Goal: Transaction & Acquisition: Purchase product/service

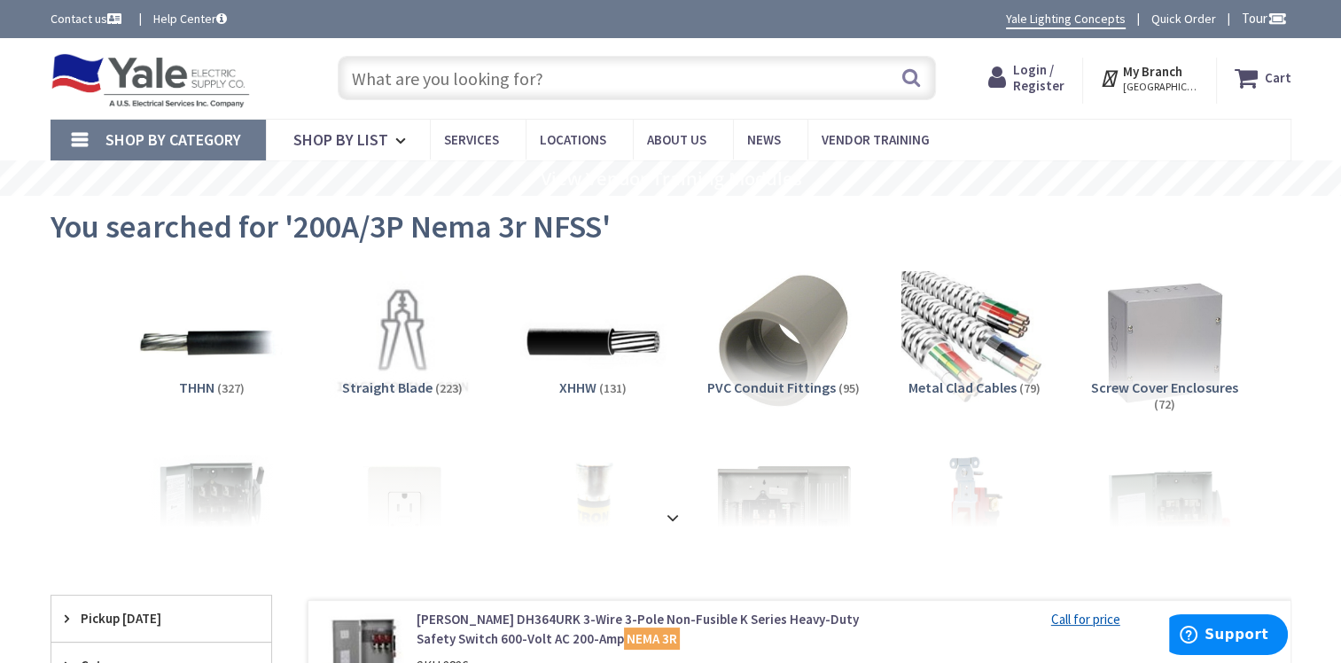
click at [604, 76] on input "text" at bounding box center [637, 78] width 598 height 44
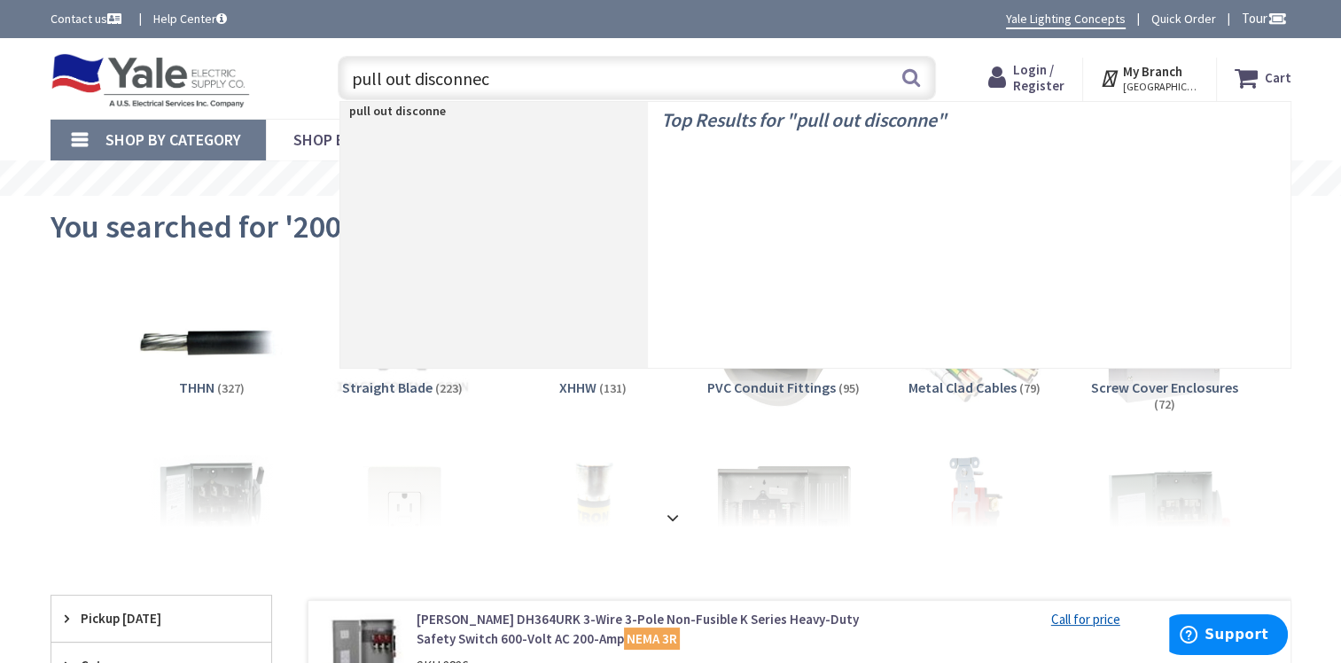
type input "pull out disconnect"
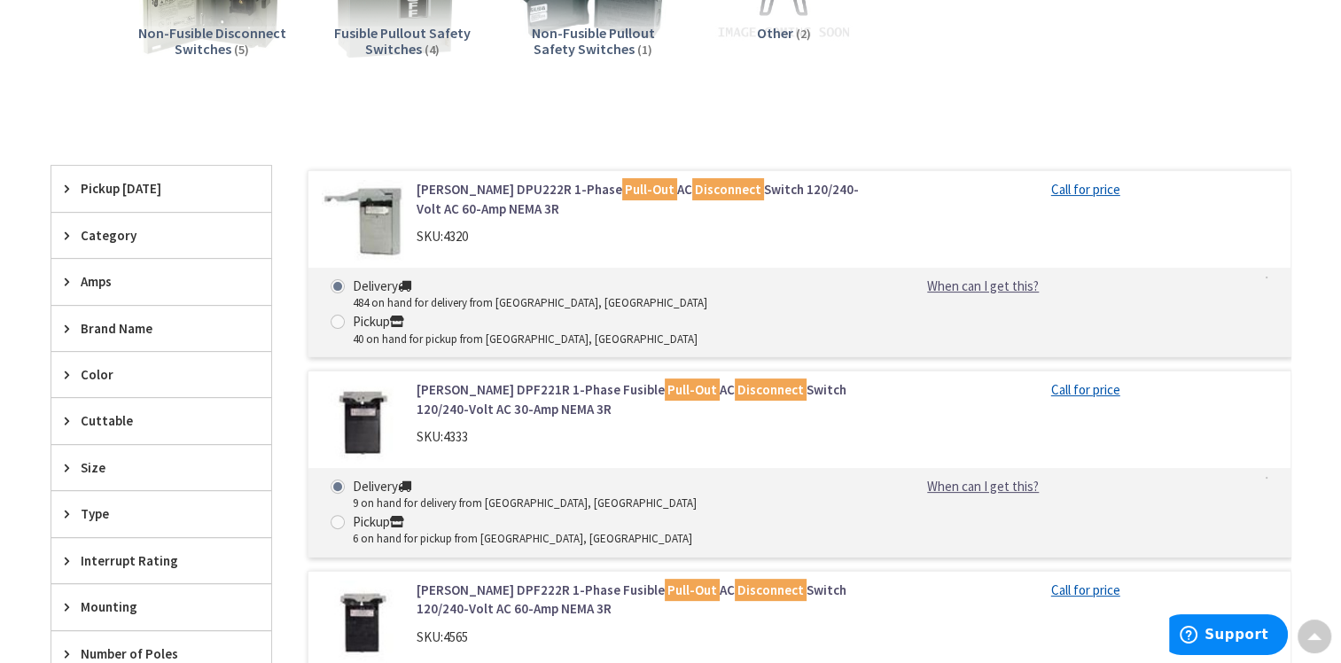
scroll to position [354, 0]
drag, startPoint x: 413, startPoint y: 353, endPoint x: 383, endPoint y: 353, distance: 30.1
click at [383, 381] on img at bounding box center [363, 422] width 82 height 82
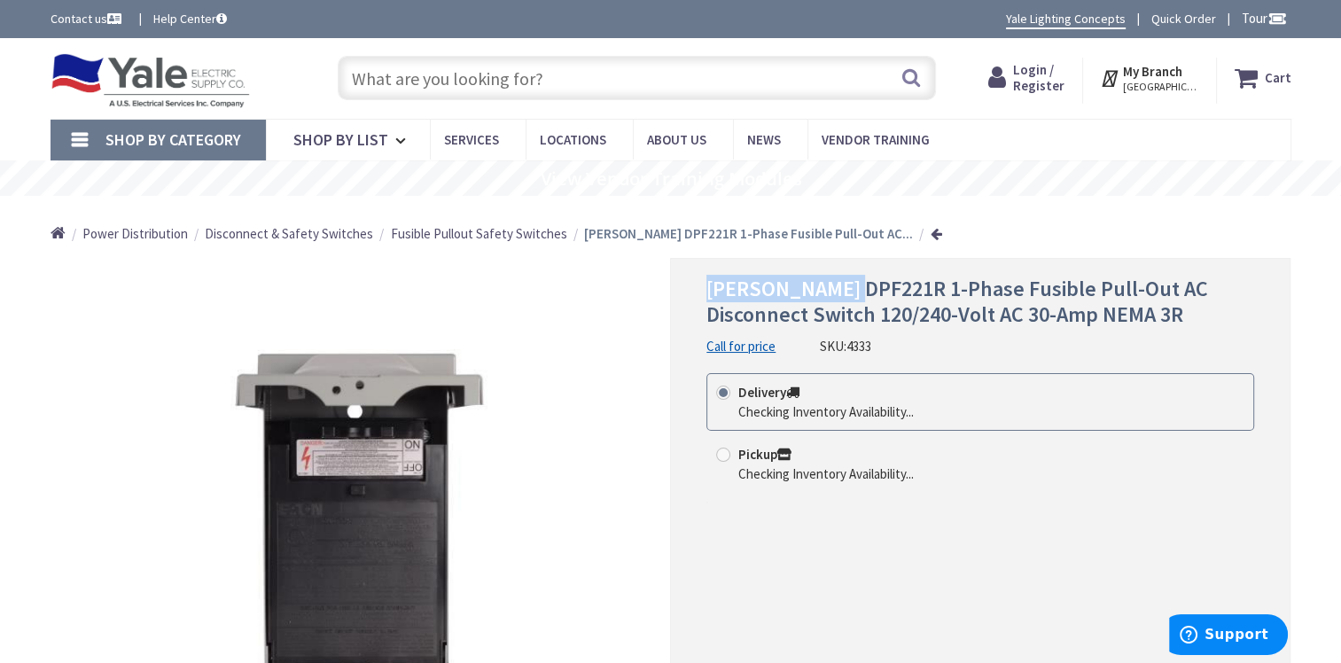
drag, startPoint x: 706, startPoint y: 292, endPoint x: 854, endPoint y: 292, distance: 148.0
click at [854, 292] on span "Eaton DPF221R 1-Phase Fusible Pull-Out AC Disconnect Switch 120/240-Volt AC 30-…" at bounding box center [957, 301] width 502 height 53
drag, startPoint x: 854, startPoint y: 292, endPoint x: 841, endPoint y: 292, distance: 13.3
copy span "Eaton DPF221R"
